Goal: Navigation & Orientation: Find specific page/section

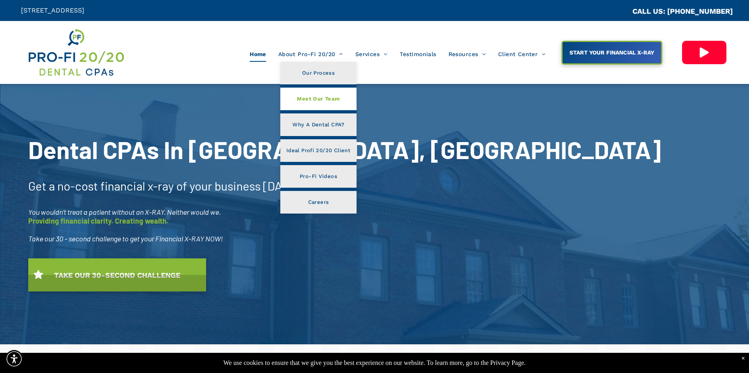
click at [333, 99] on span "Meet Our Team" at bounding box center [318, 99] width 43 height 10
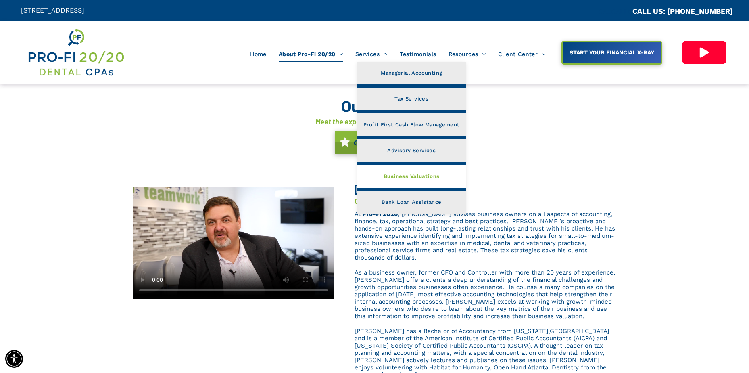
click at [411, 176] on span "Business Valuations" at bounding box center [411, 176] width 56 height 10
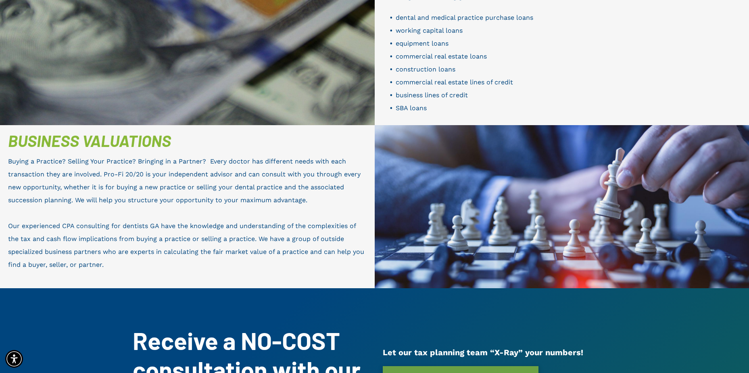
scroll to position [850, 0]
